Goal: Check status: Check status

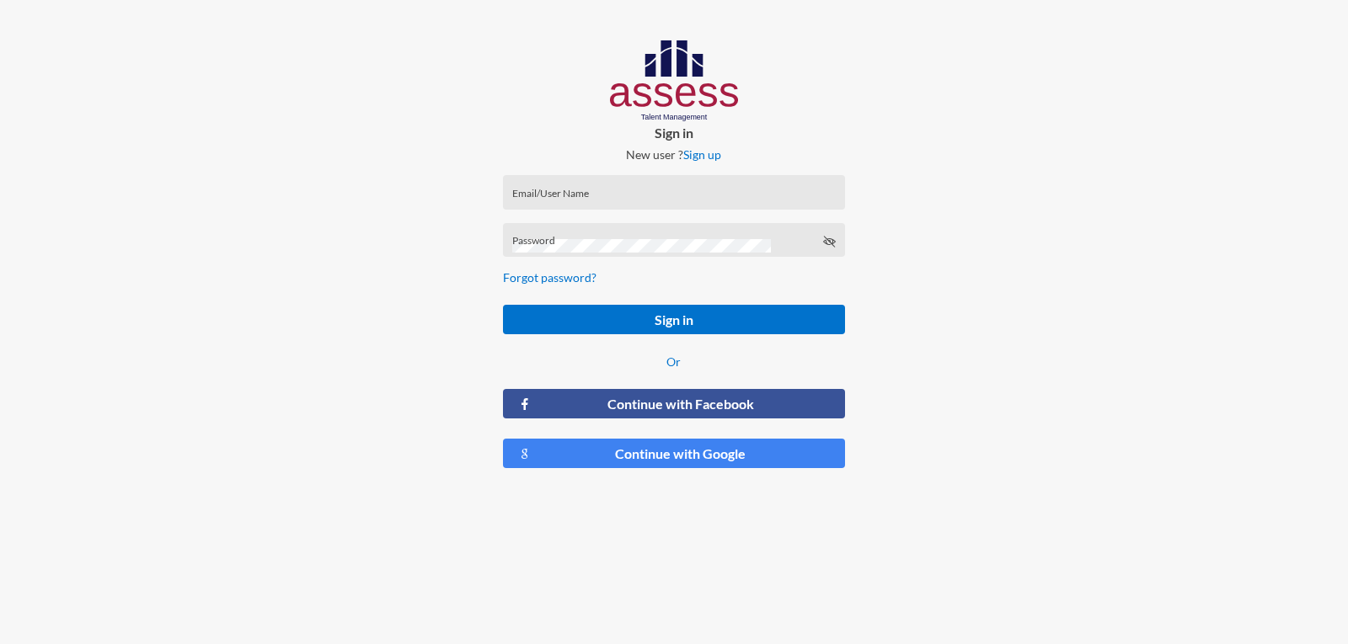
click at [558, 187] on div "Email/User Name" at bounding box center [673, 196] width 323 height 25
type input "a1234"
click at [503, 305] on button "Sign in" at bounding box center [673, 319] width 341 height 29
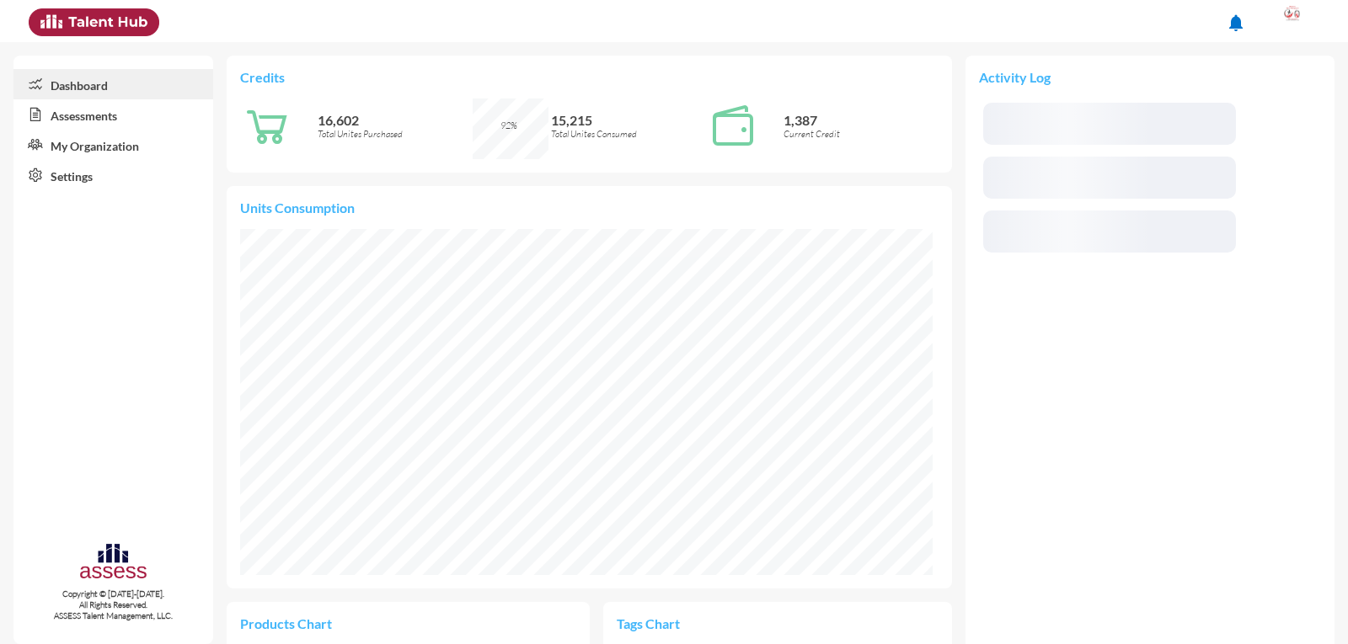
scroll to position [346, 692]
click at [78, 115] on link "Assessments" at bounding box center [113, 114] width 200 height 30
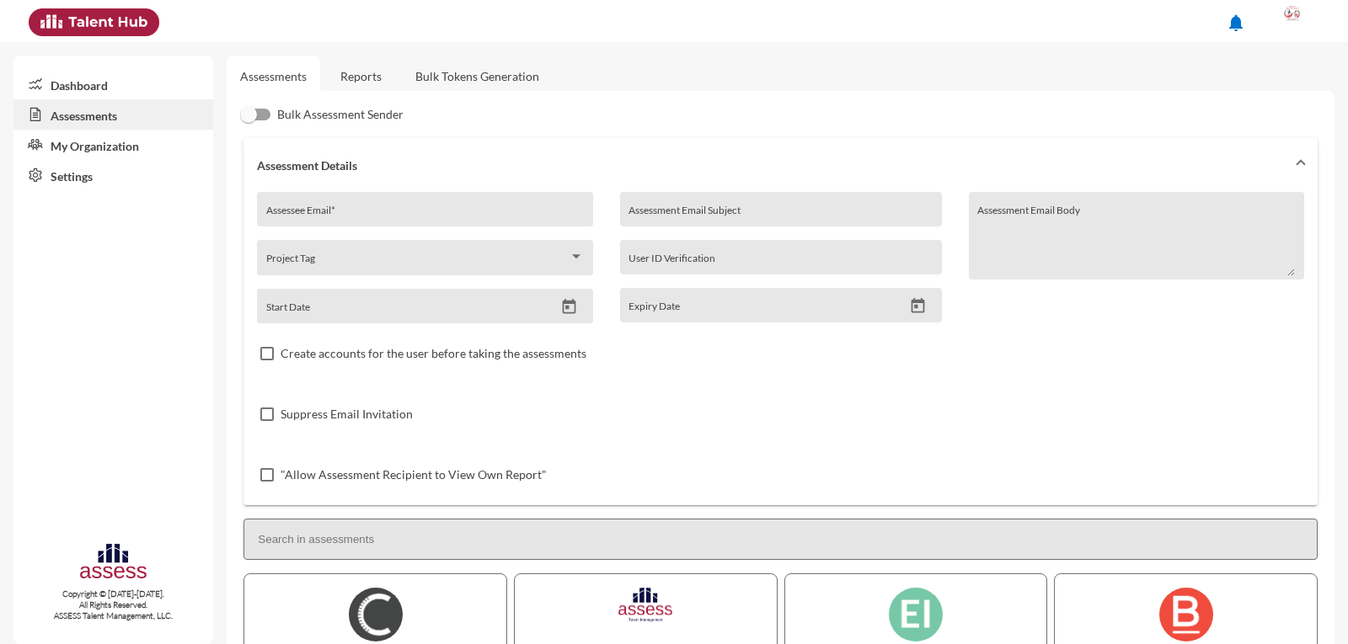
click at [373, 72] on link "Reports" at bounding box center [361, 76] width 68 height 41
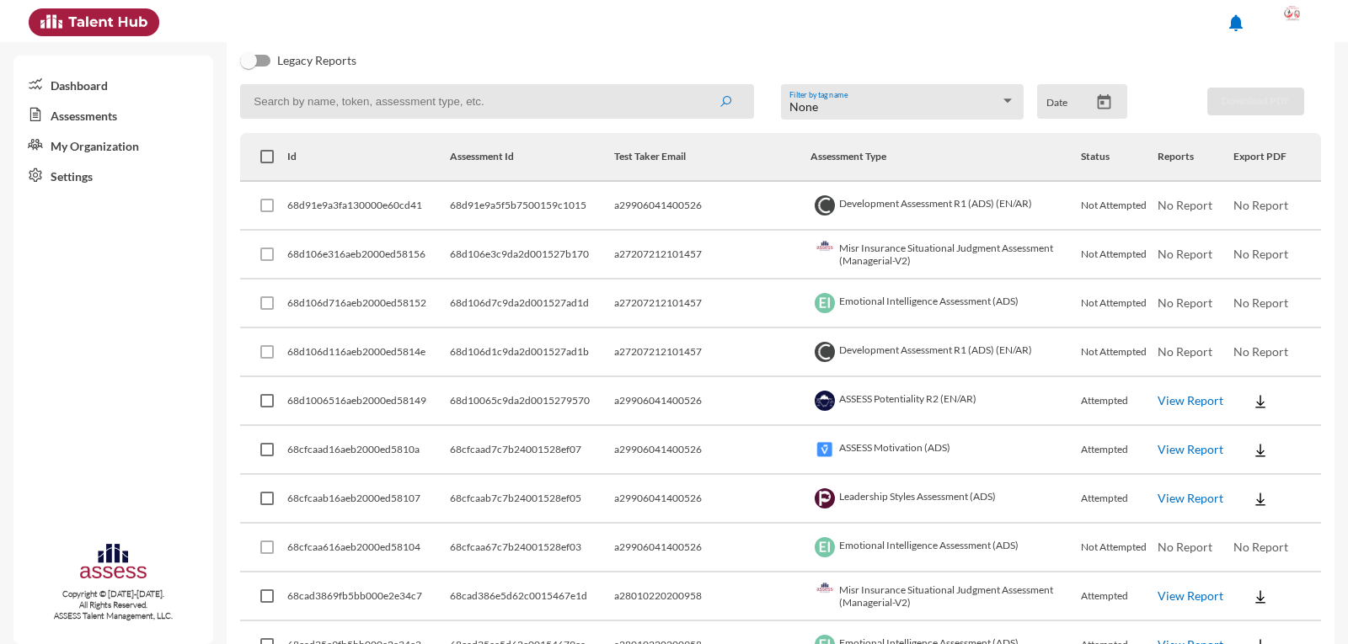
scroll to position [369, 0]
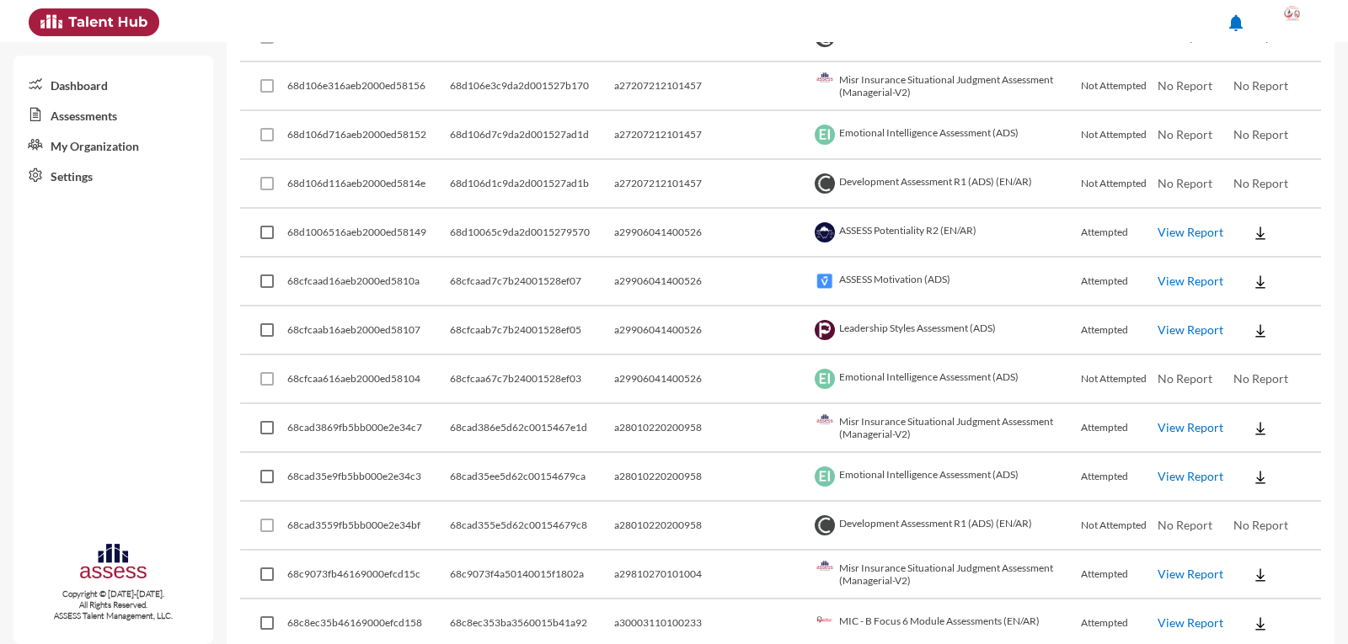
click at [1195, 475] on link "View Report" at bounding box center [1190, 476] width 66 height 14
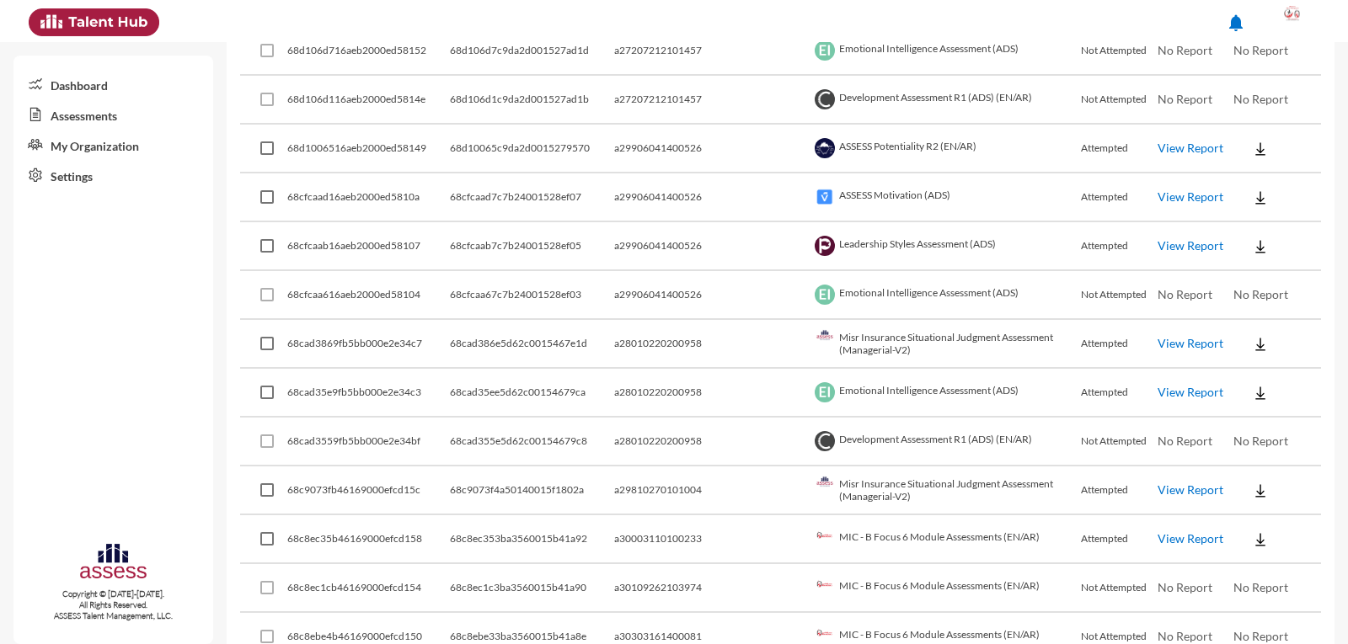
click at [1173, 493] on link "View Report" at bounding box center [1190, 490] width 66 height 14
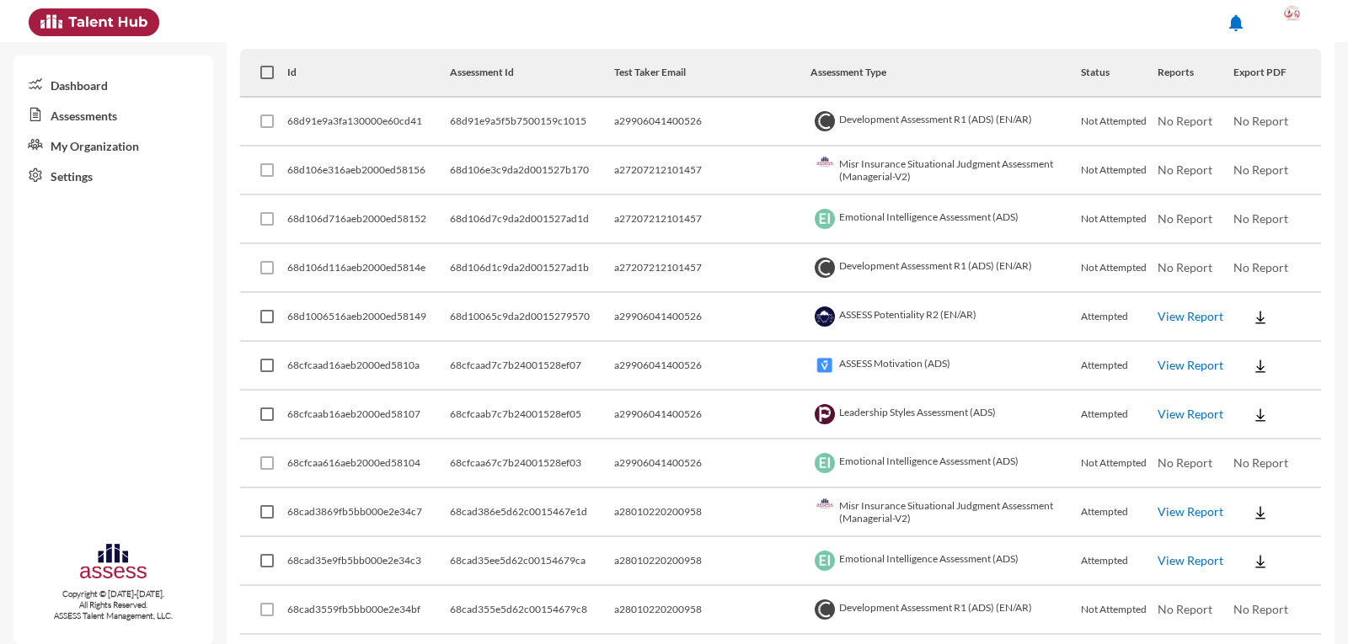
scroll to position [200, 0]
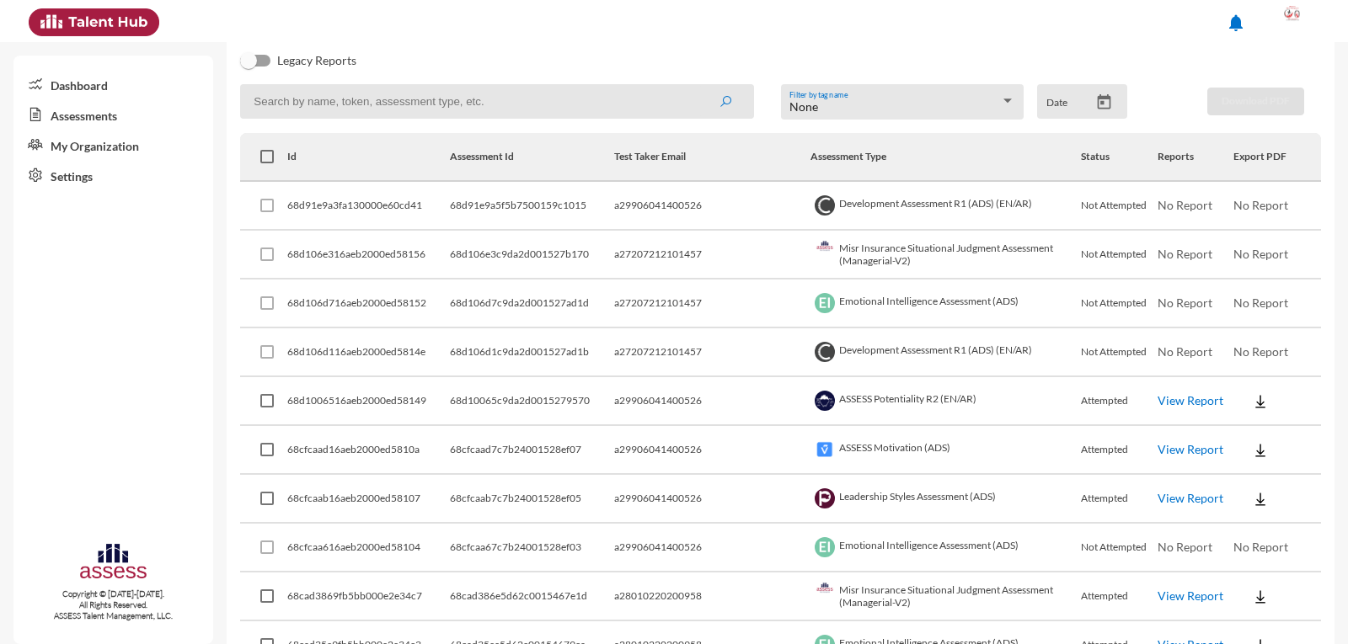
click at [724, 350] on td "a27207212101457" at bounding box center [712, 353] width 197 height 49
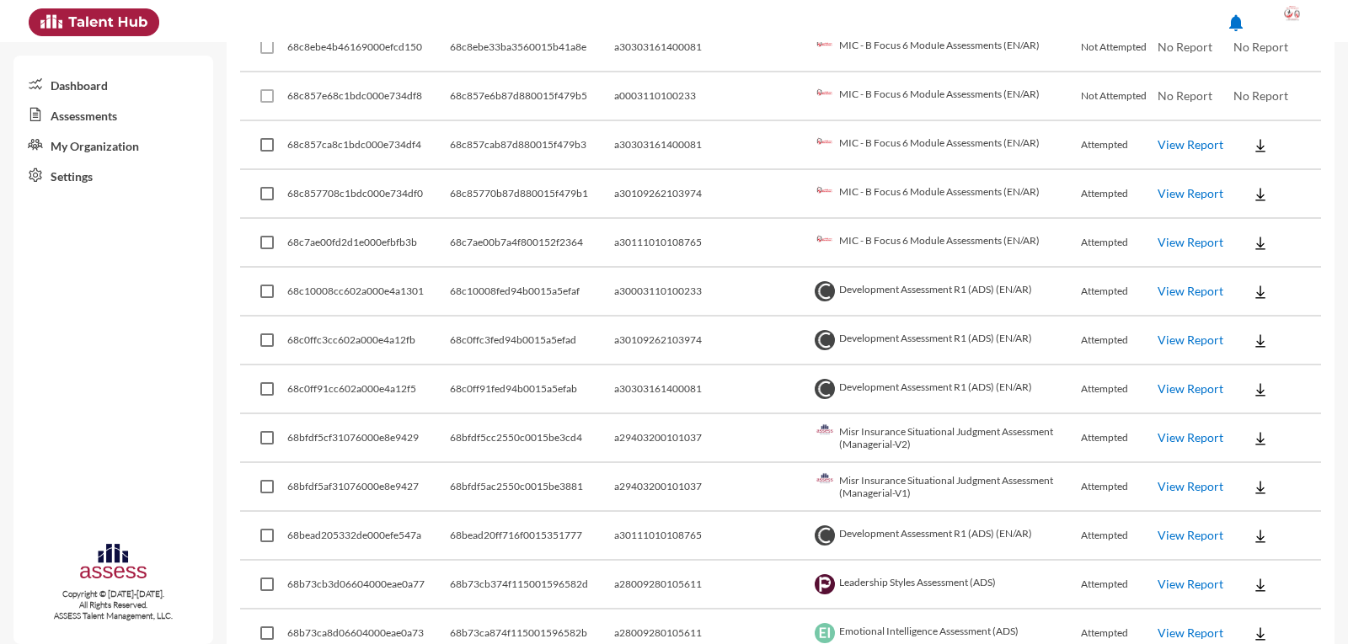
scroll to position [1127, 0]
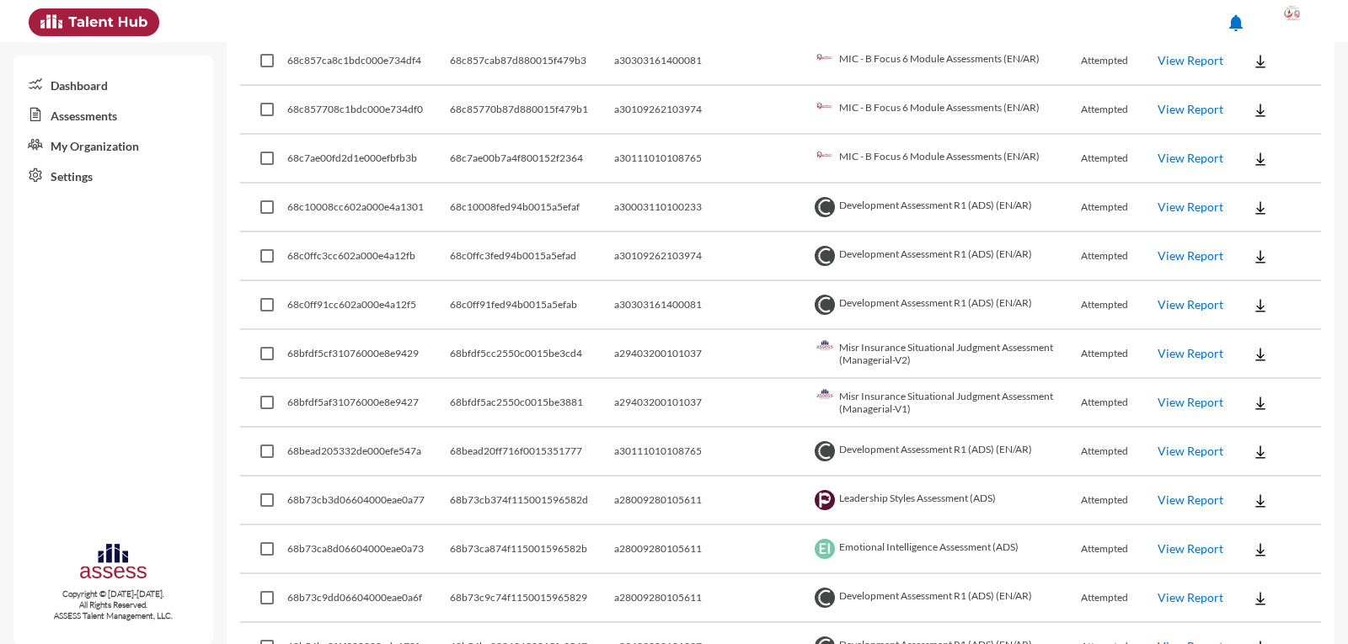
click at [1163, 495] on link "View Report" at bounding box center [1190, 500] width 66 height 14
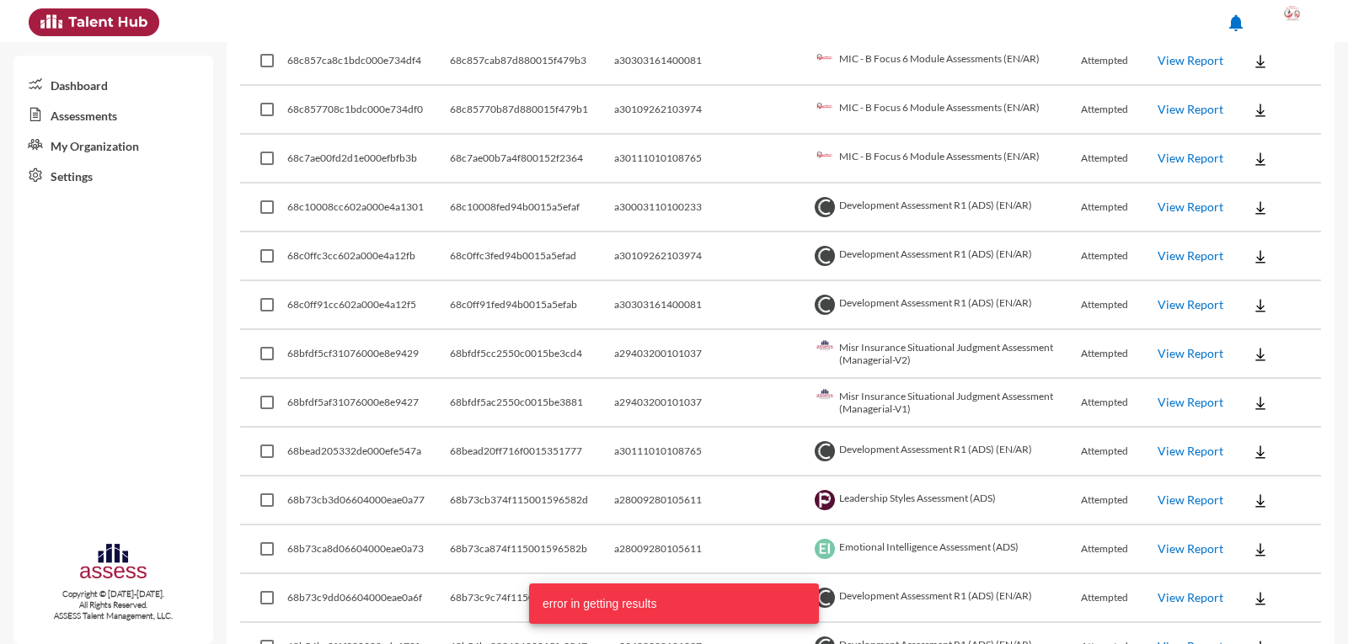
click at [1162, 506] on link "View Report" at bounding box center [1190, 500] width 66 height 14
click at [1166, 548] on link "View Report" at bounding box center [1190, 549] width 66 height 14
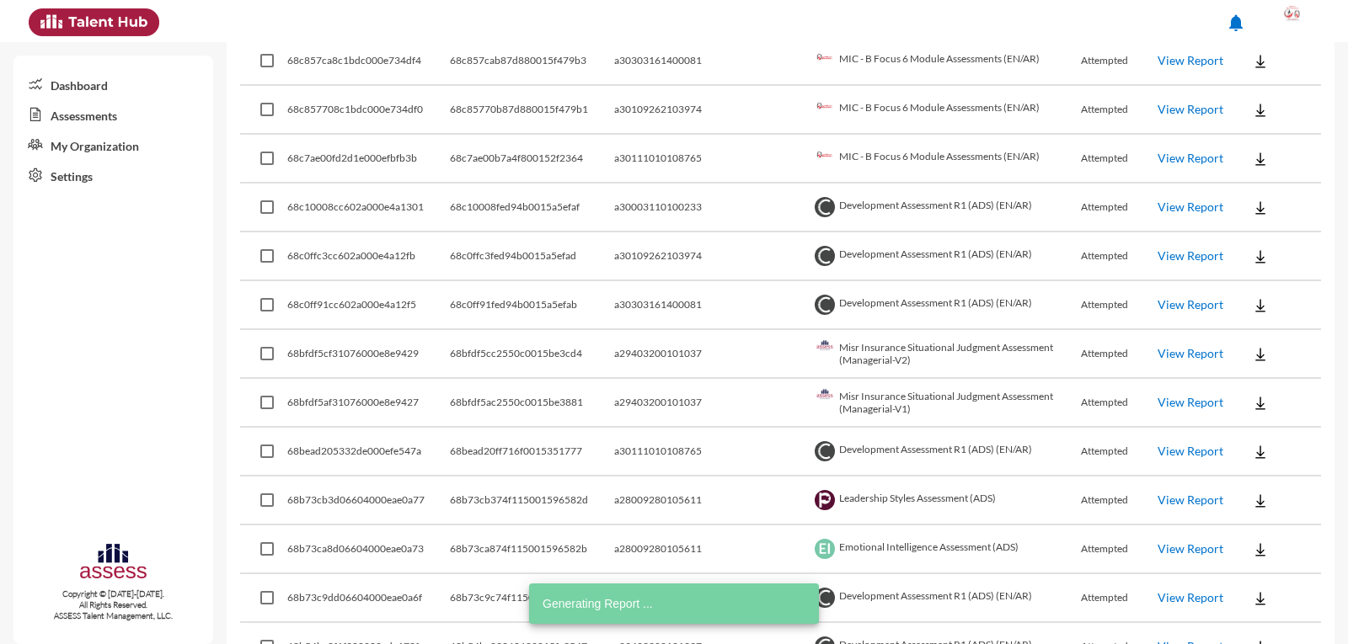
scroll to position [790, 0]
